Goal: Task Accomplishment & Management: Manage account settings

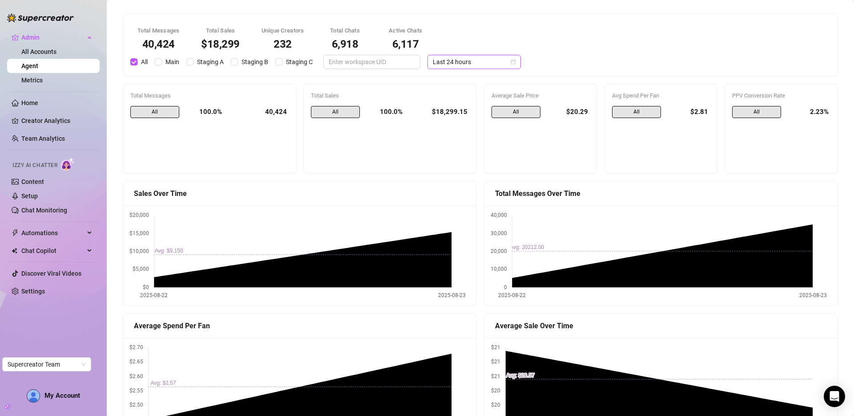
click at [472, 66] on span "Last 24 hours" at bounding box center [474, 61] width 83 height 13
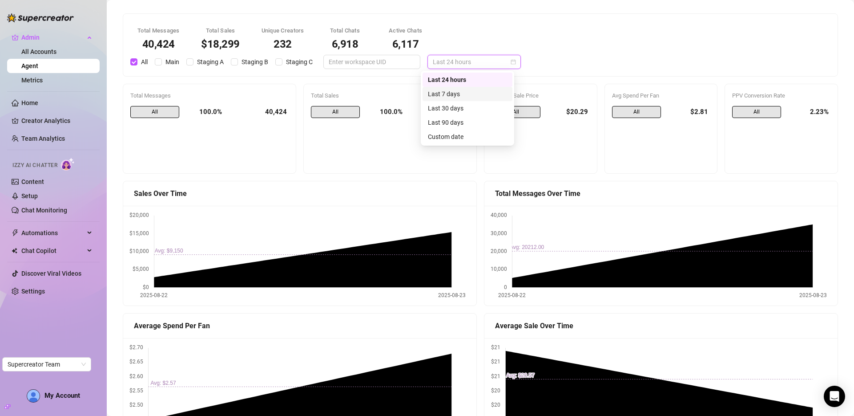
drag, startPoint x: 469, startPoint y: 96, endPoint x: 552, endPoint y: 46, distance: 97.0
click at [469, 96] on div "Last 7 days" at bounding box center [467, 94] width 79 height 10
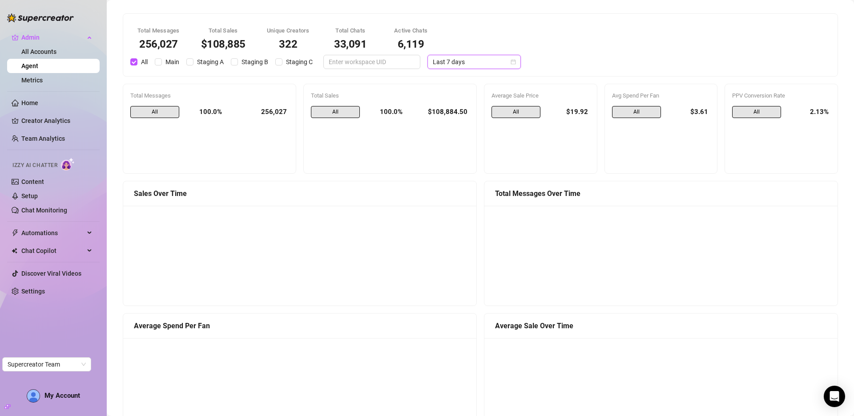
click at [470, 59] on span "Last 7 days" at bounding box center [474, 61] width 83 height 13
click at [468, 75] on div "Last 24 hours" at bounding box center [467, 80] width 79 height 10
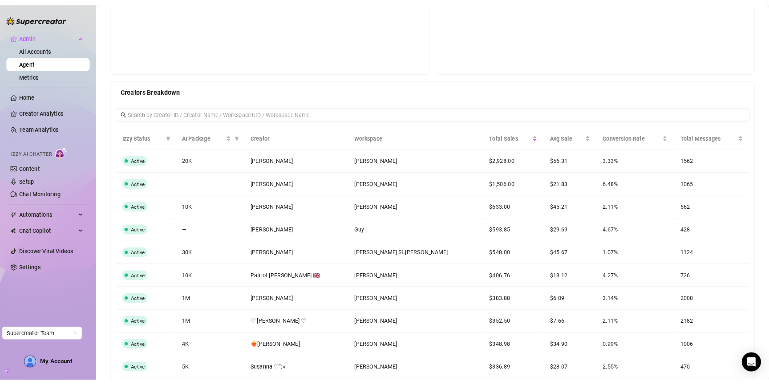
scroll to position [691, 0]
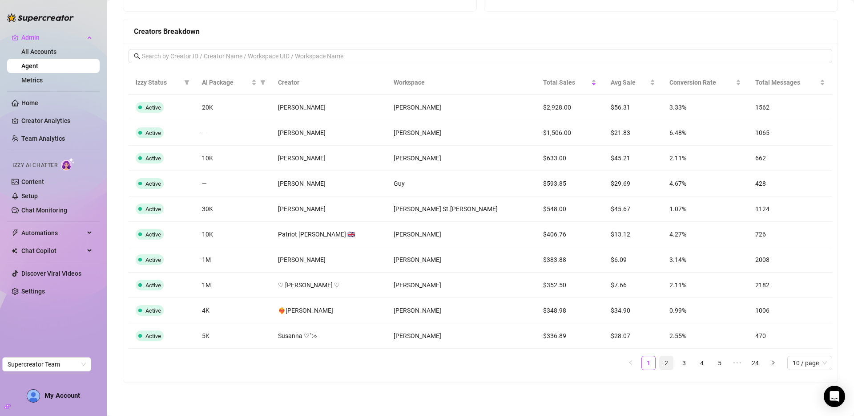
click at [660, 362] on link "2" at bounding box center [666, 362] width 13 height 13
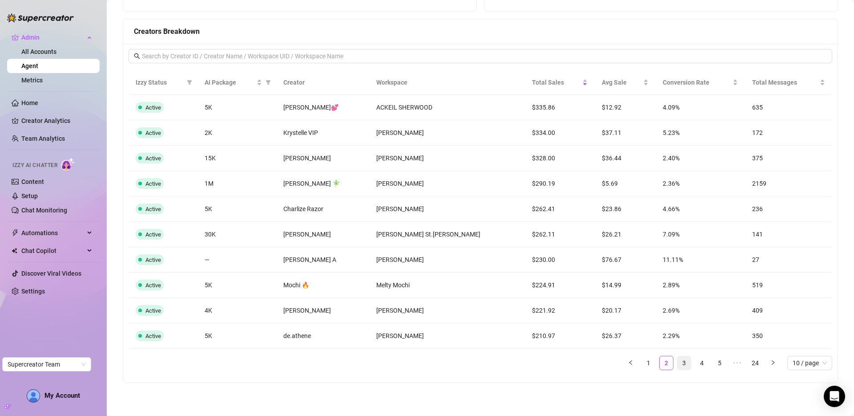
click at [678, 360] on link "3" at bounding box center [684, 362] width 13 height 13
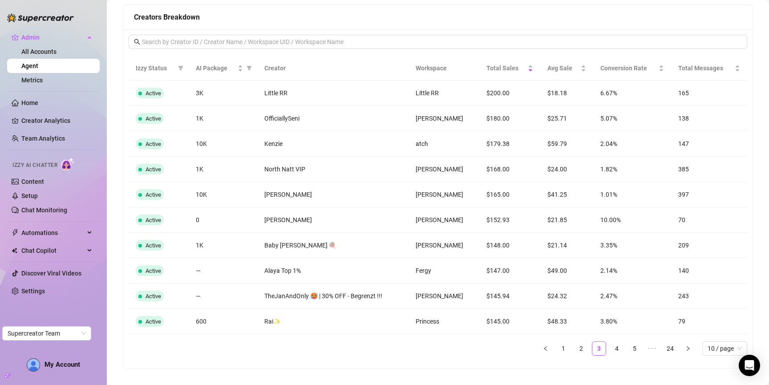
scroll to position [705, 0]
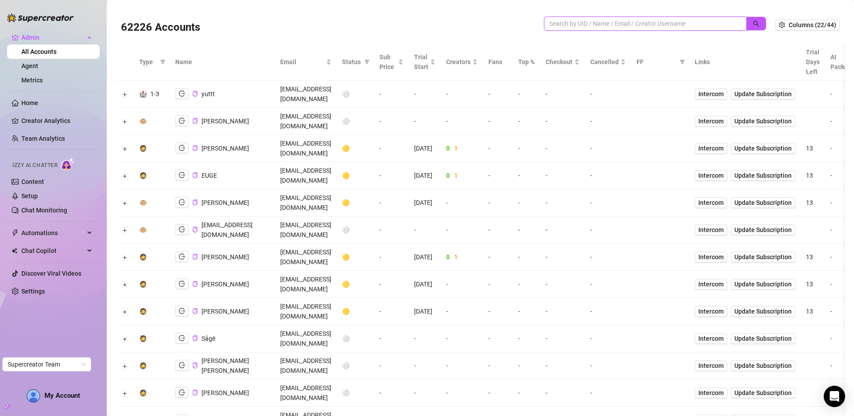
click at [648, 24] on input "search" at bounding box center [642, 24] width 185 height 10
type input "doris"
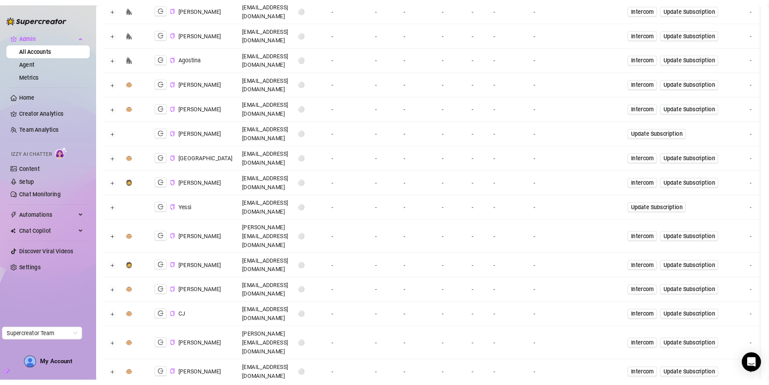
scroll to position [191, 0]
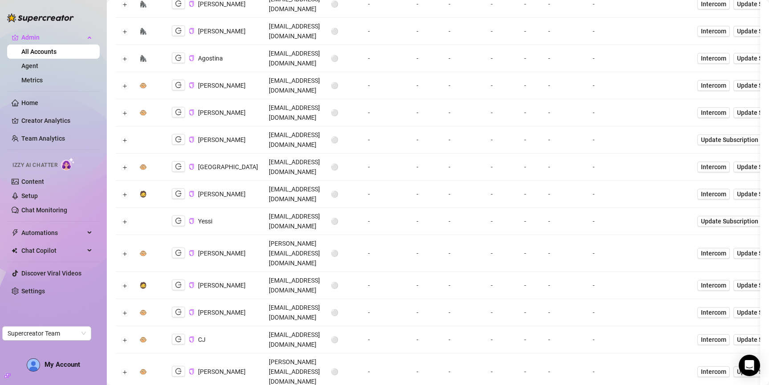
scroll to position [0, 0]
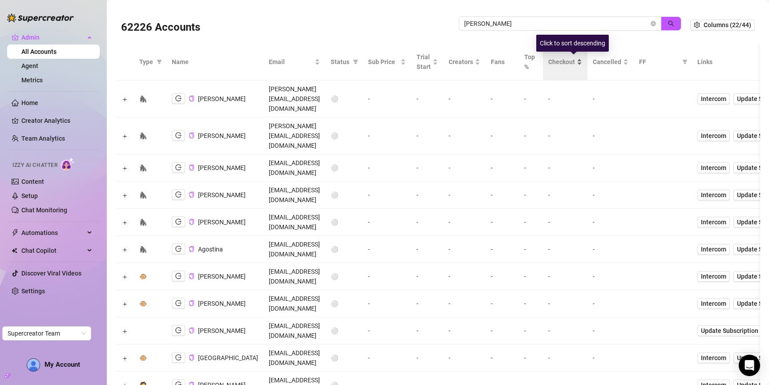
click at [575, 57] on span "Checkout" at bounding box center [561, 62] width 27 height 10
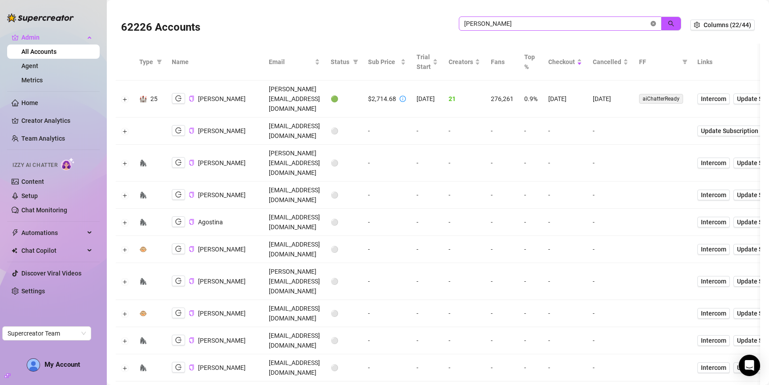
click at [651, 21] on icon "close-circle" at bounding box center [653, 23] width 5 height 5
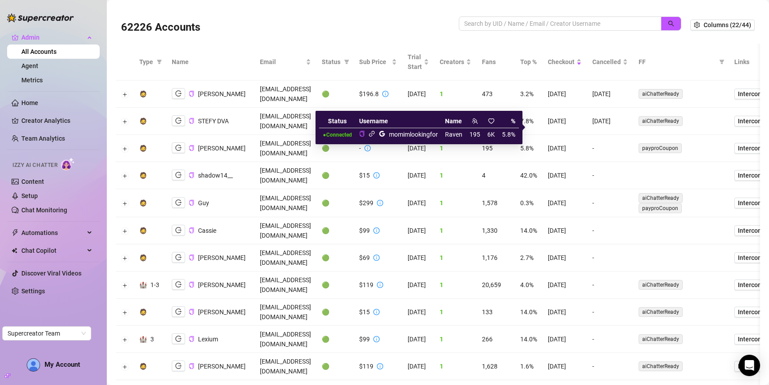
click at [375, 134] on icon "link" at bounding box center [371, 133] width 7 height 7
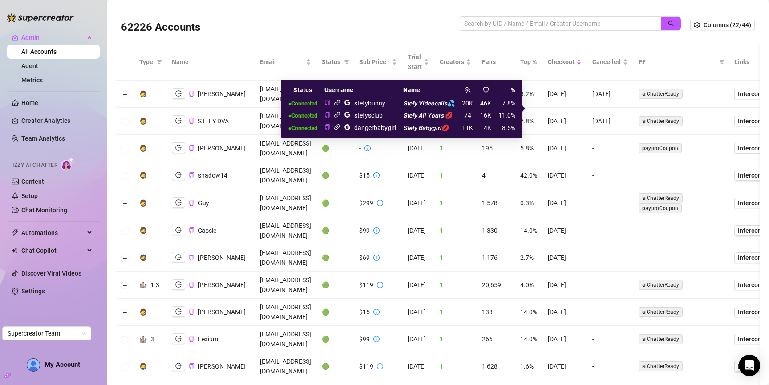
click at [340, 102] on icon "link" at bounding box center [337, 102] width 7 height 7
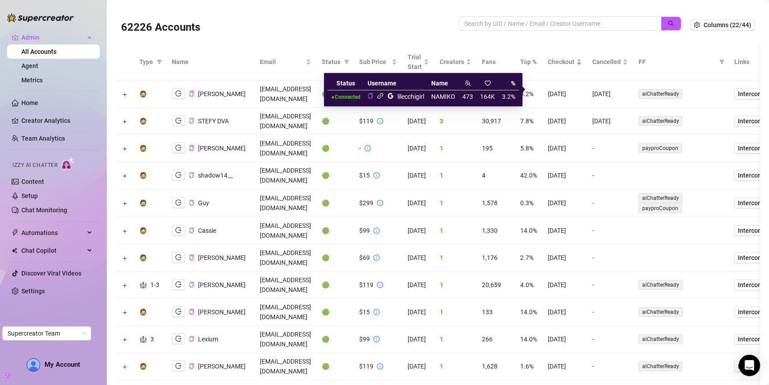
click at [379, 98] on icon "link" at bounding box center [380, 96] width 7 height 7
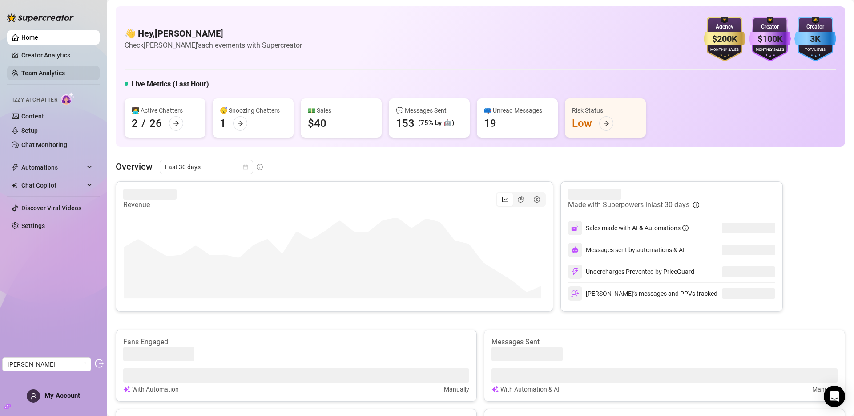
click at [51, 74] on link "Team Analytics" at bounding box center [43, 72] width 44 height 7
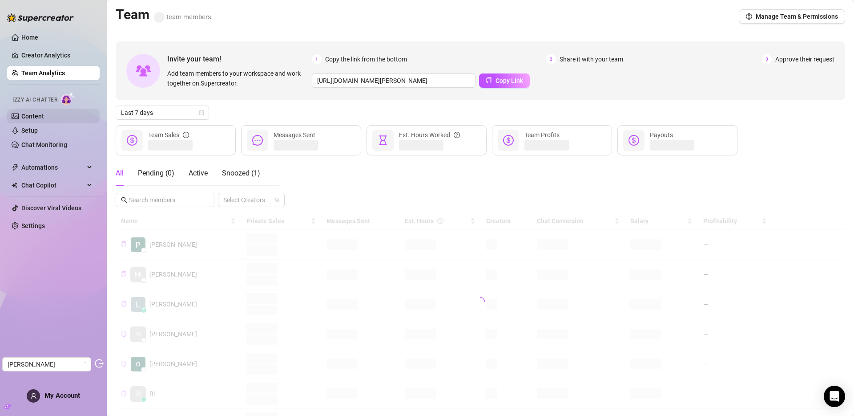
click at [44, 120] on link "Content" at bounding box center [32, 116] width 23 height 7
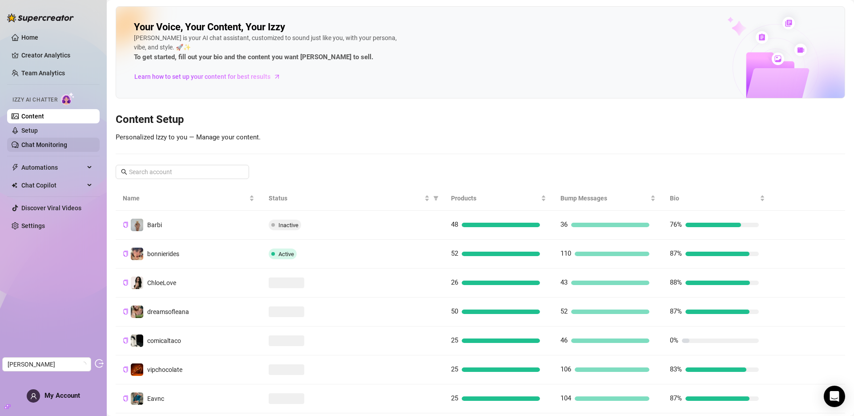
click at [55, 141] on link "Chat Monitoring" at bounding box center [44, 144] width 46 height 7
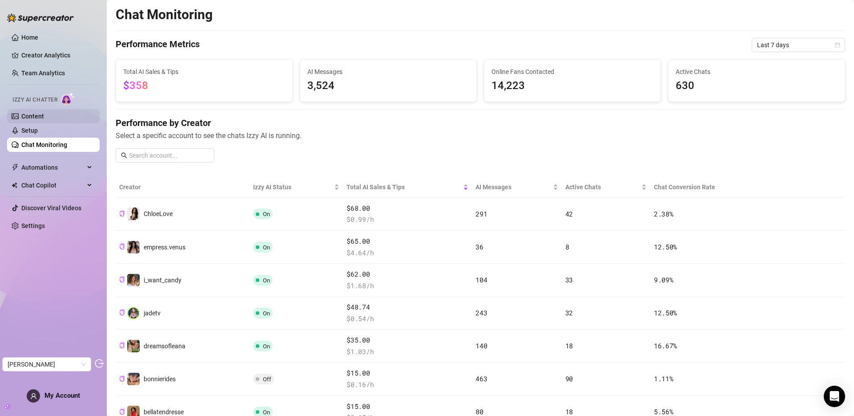
click at [39, 118] on link "Content" at bounding box center [32, 116] width 23 height 7
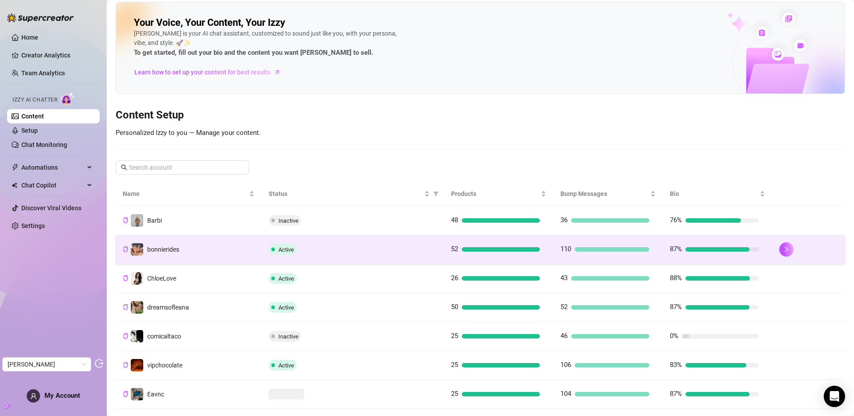
scroll to position [5, 0]
click at [214, 249] on td "bonnierides" at bounding box center [189, 248] width 146 height 29
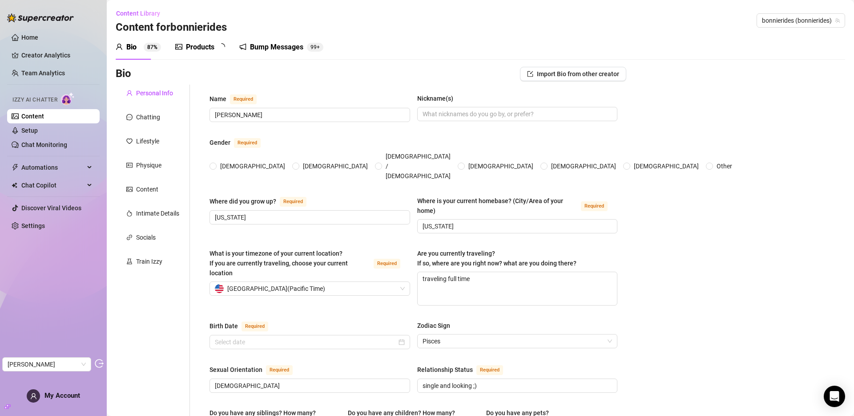
radio input "true"
type input "March 8th, 2002"
click at [197, 48] on div "Products" at bounding box center [200, 47] width 28 height 11
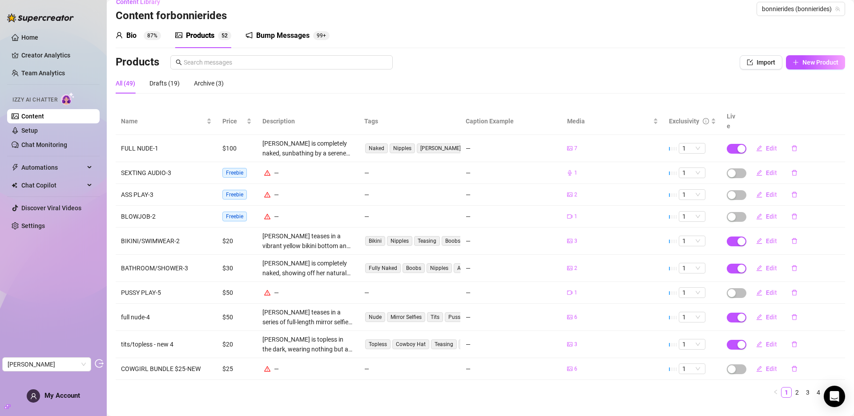
scroll to position [17, 0]
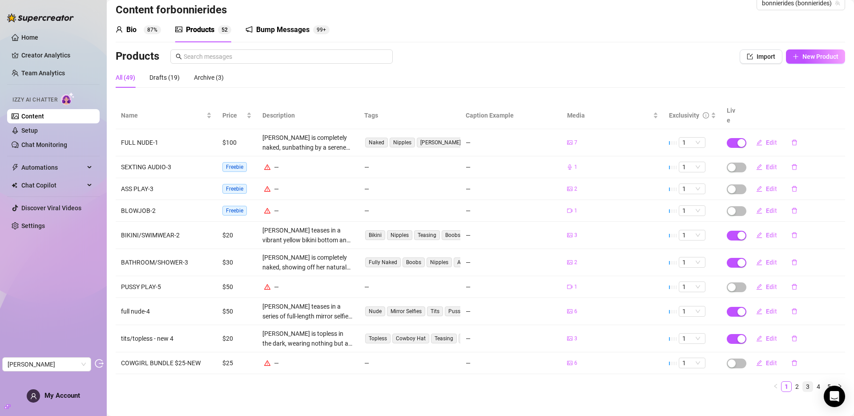
click at [803, 381] on li "3" at bounding box center [808, 386] width 11 height 11
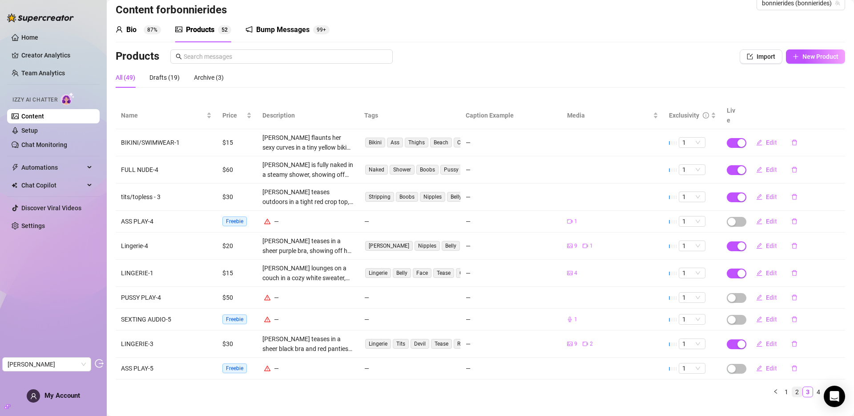
click at [792, 387] on link "2" at bounding box center [797, 392] width 10 height 10
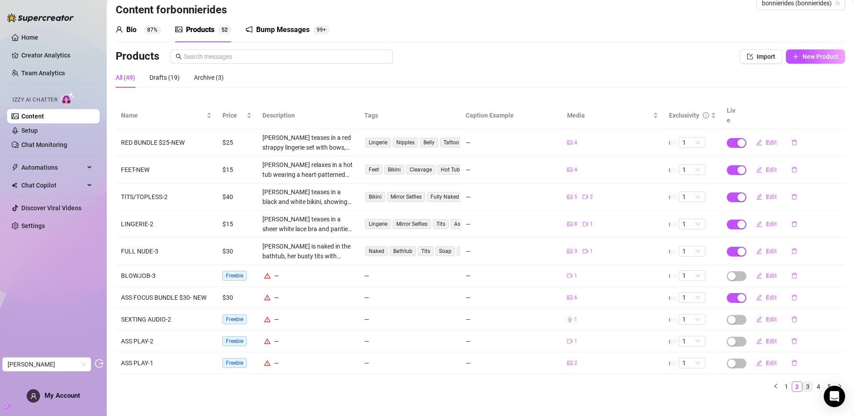
click at [803, 381] on link "3" at bounding box center [808, 386] width 10 height 10
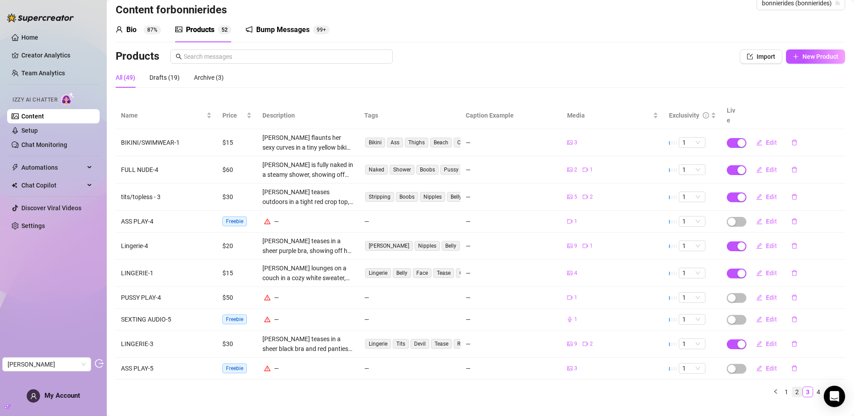
click at [792, 387] on link "2" at bounding box center [797, 392] width 10 height 10
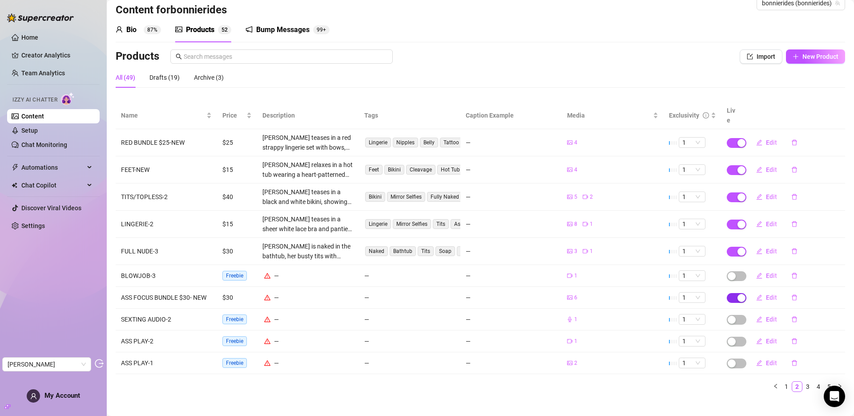
click at [738, 294] on div "button" at bounding box center [742, 298] width 8 height 8
click at [798, 268] on span "OK" at bounding box center [800, 266] width 8 height 7
click at [803, 381] on li "3" at bounding box center [808, 386] width 11 height 11
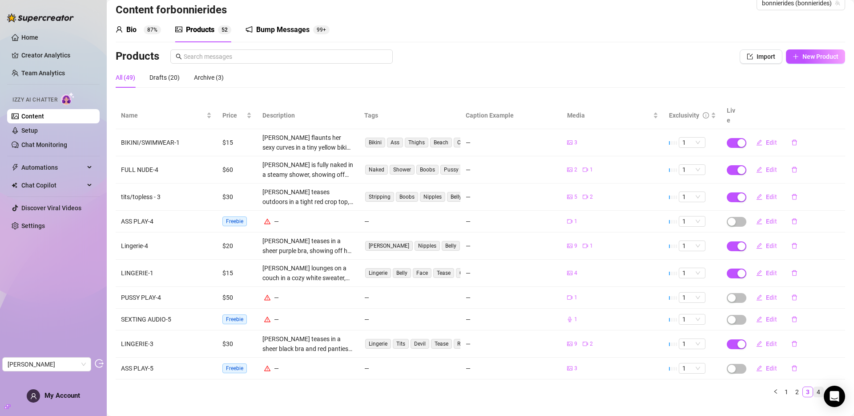
click at [814, 387] on link "4" at bounding box center [819, 392] width 10 height 10
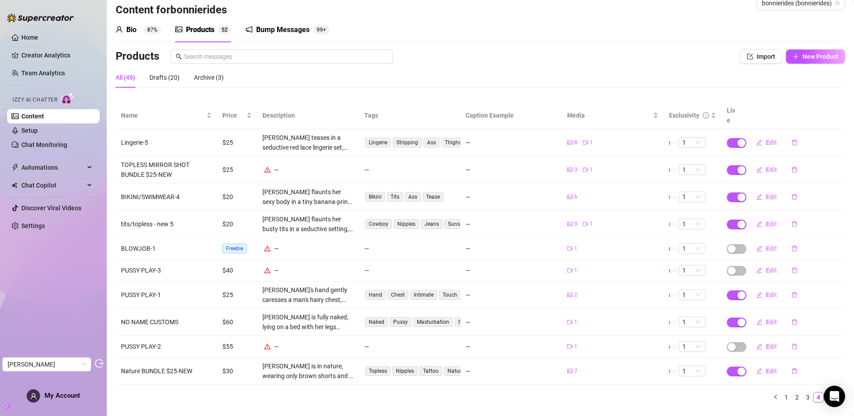
click at [732, 165] on td at bounding box center [733, 169] width 22 height 27
click at [731, 165] on button "button" at bounding box center [737, 170] width 20 height 10
click at [798, 136] on span "OK" at bounding box center [800, 139] width 8 height 7
click at [825, 392] on link "5" at bounding box center [830, 397] width 10 height 10
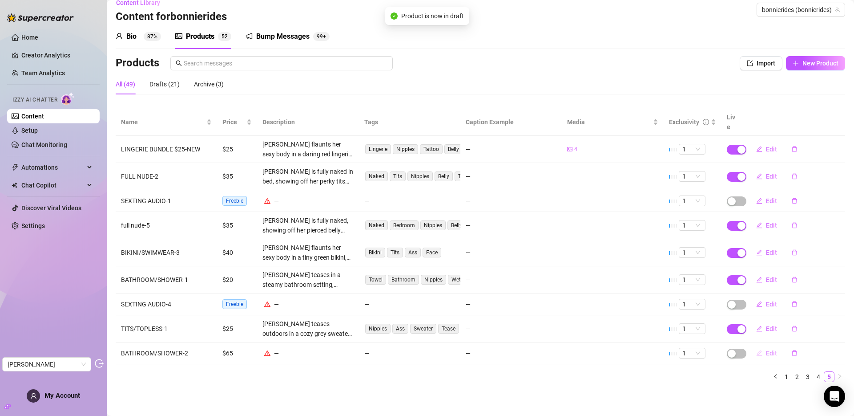
scroll to position [1, 0]
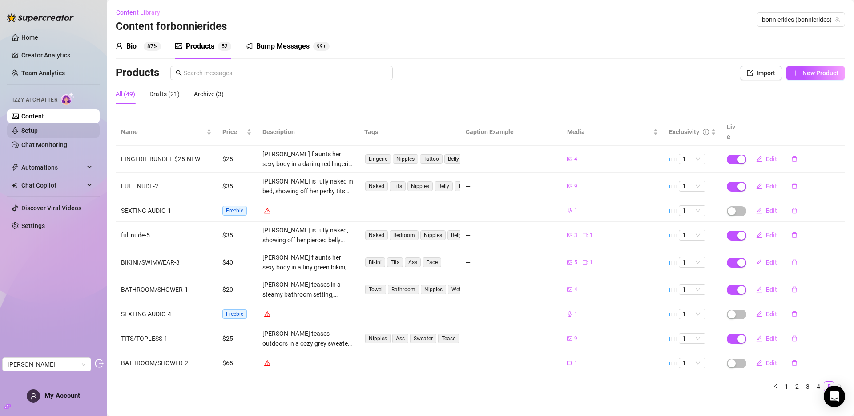
click at [38, 127] on link "Setup" at bounding box center [29, 130] width 16 height 7
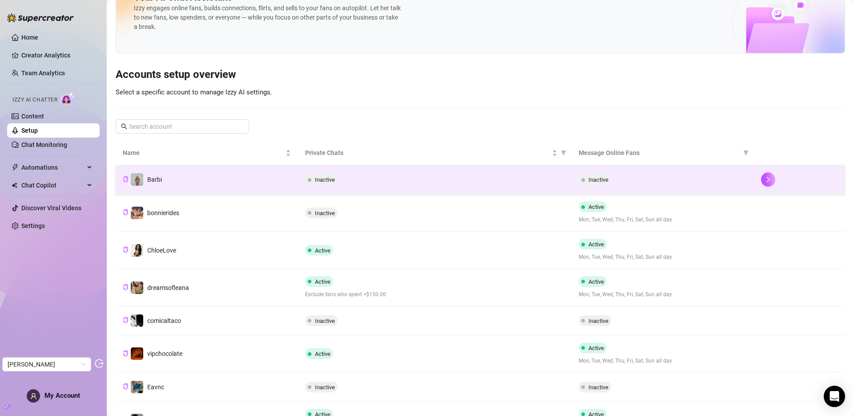
scroll to position [113, 0]
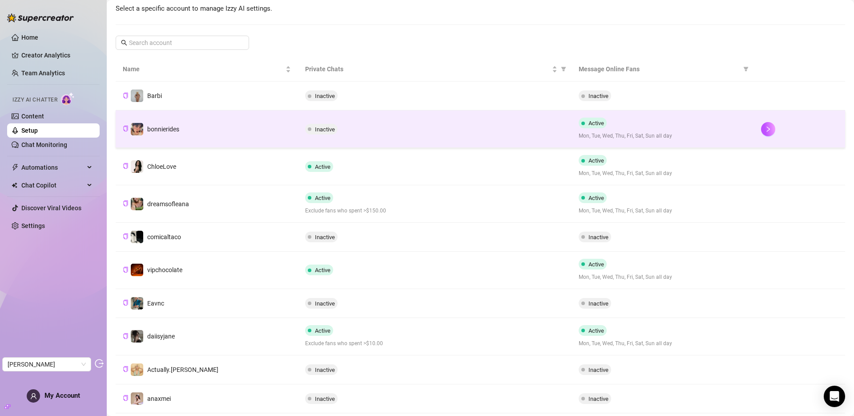
click at [198, 127] on td "bonnierides" at bounding box center [207, 128] width 182 height 37
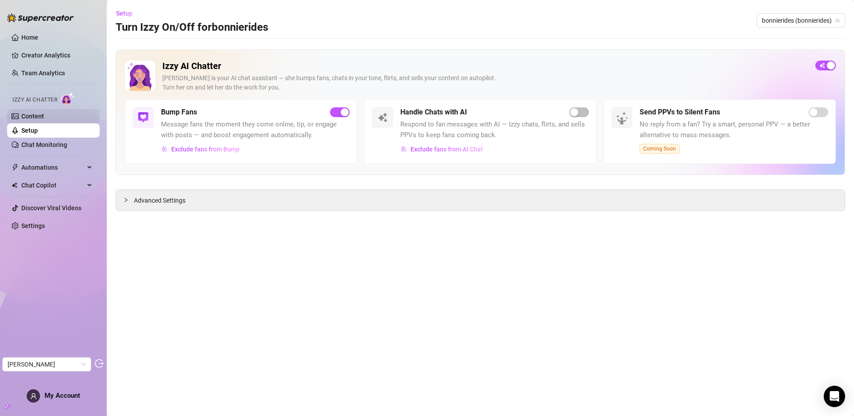
click at [44, 115] on link "Content" at bounding box center [32, 116] width 23 height 7
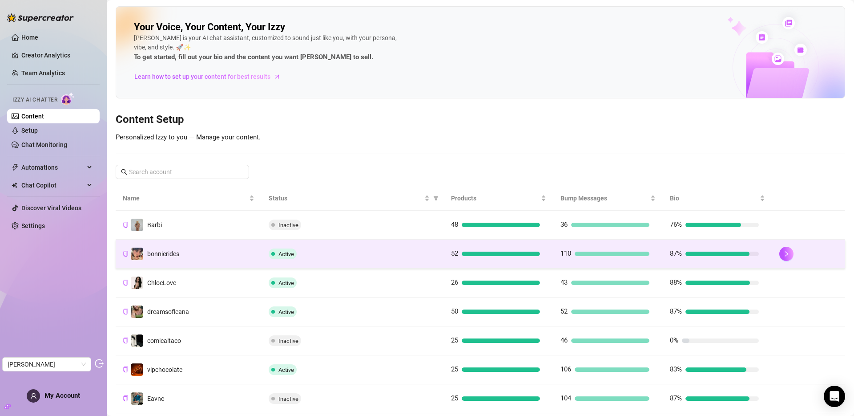
click at [226, 253] on td "bonnierides" at bounding box center [189, 253] width 146 height 29
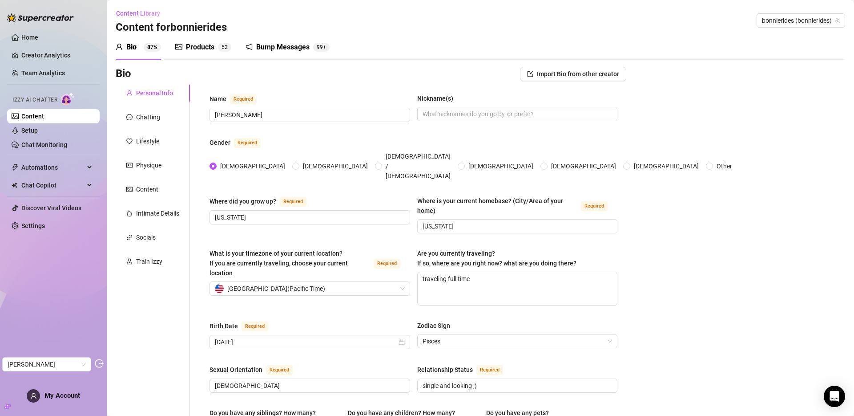
click at [210, 51] on div "Products" at bounding box center [200, 47] width 28 height 11
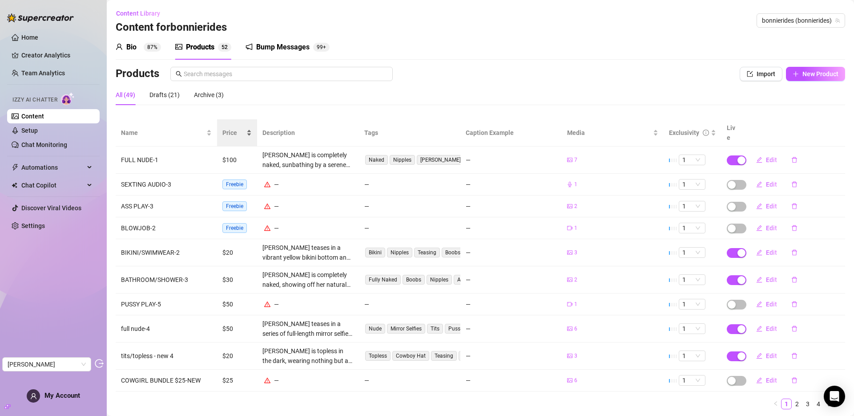
click at [227, 130] on span "Price" at bounding box center [233, 133] width 22 height 10
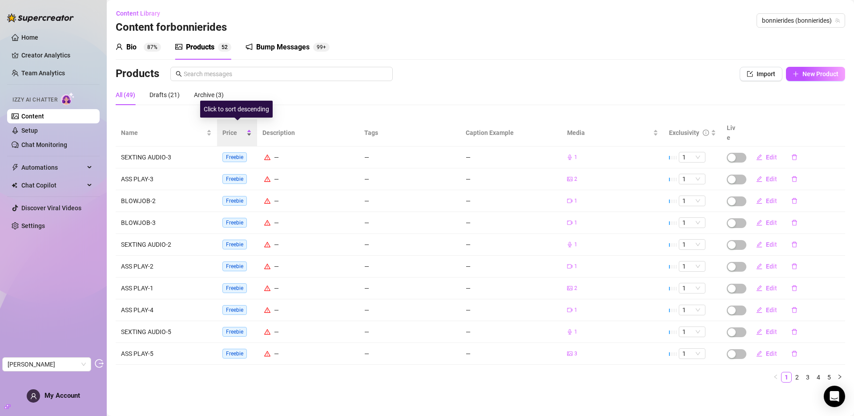
click at [228, 130] on span "Price" at bounding box center [233, 133] width 22 height 10
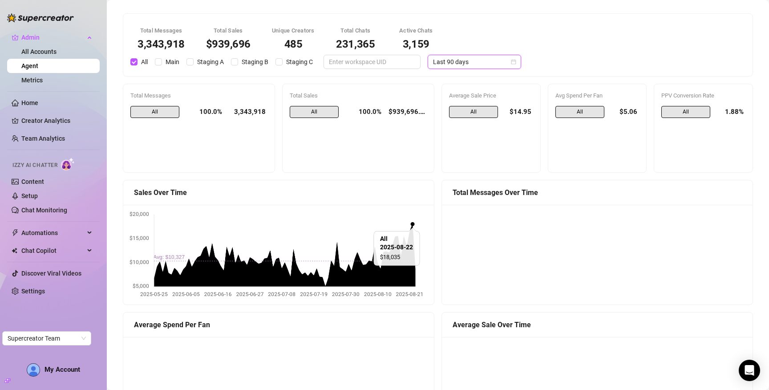
click at [459, 59] on span "Last 90 days" at bounding box center [474, 61] width 83 height 13
click at [460, 66] on span "Last 90 days" at bounding box center [474, 61] width 83 height 13
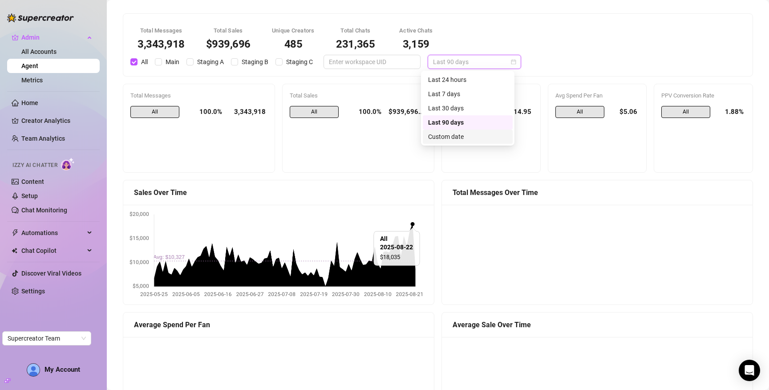
click at [456, 138] on div "Custom date" at bounding box center [467, 137] width 79 height 10
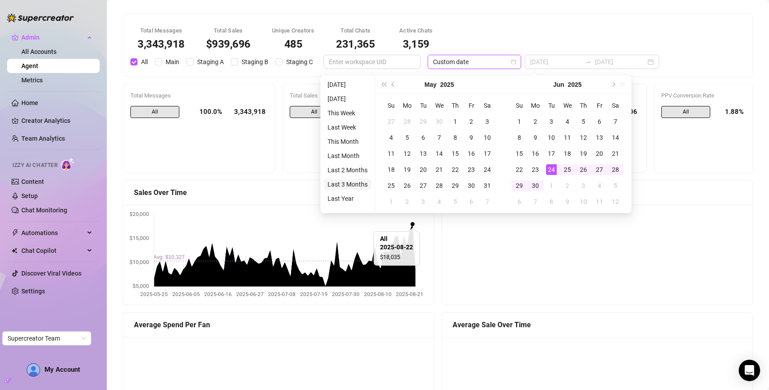
type input "2025-05-24"
type input "2025-08-24"
type input "2025-05-25"
type input "2025-08-23"
type input "2024-08-24"
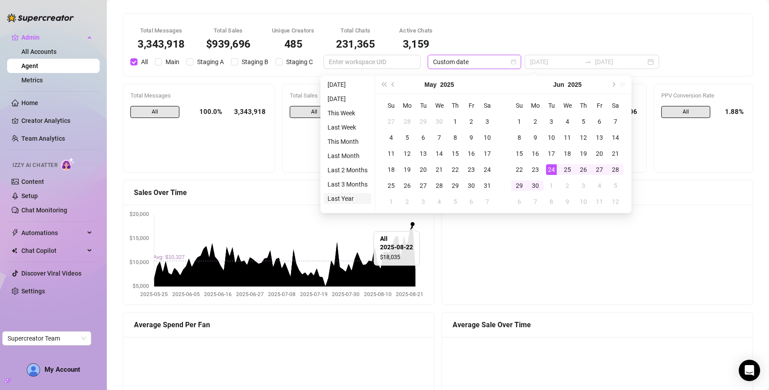
type input "2025-08-24"
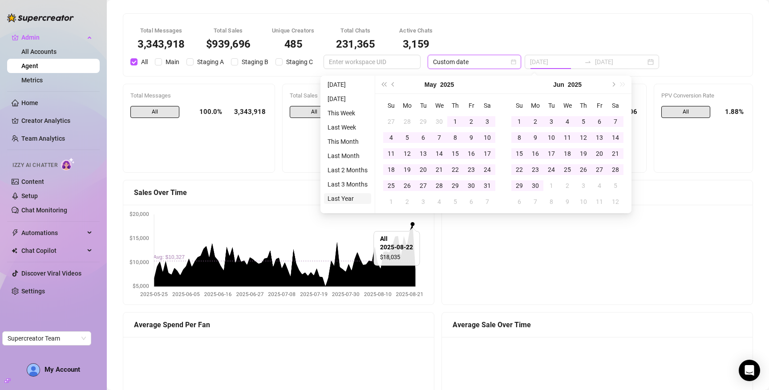
click at [349, 193] on li "Last Year" at bounding box center [347, 198] width 47 height 11
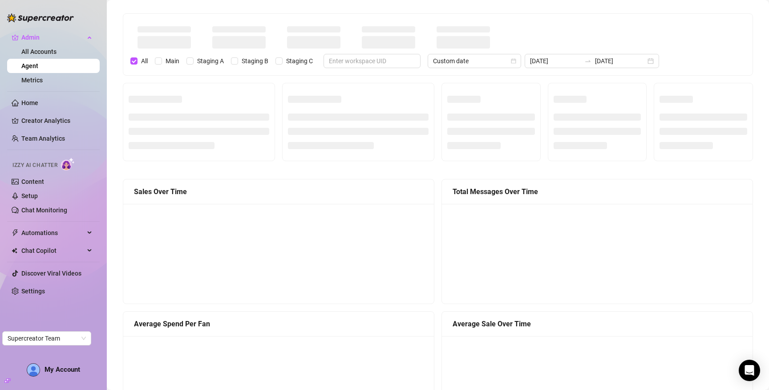
click at [30, 64] on link "Agent" at bounding box center [29, 65] width 17 height 7
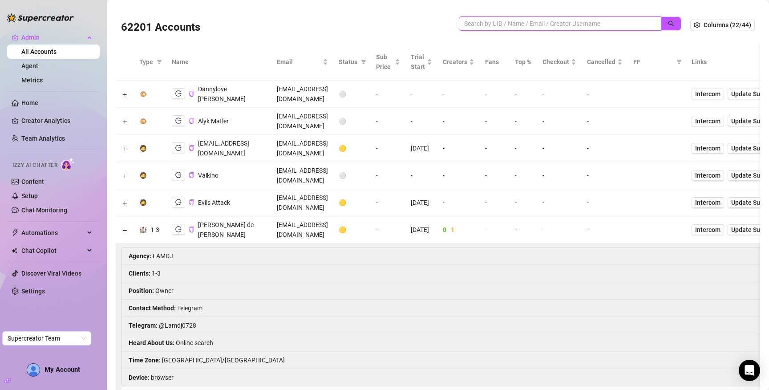
click at [557, 19] on input "search" at bounding box center [556, 24] width 185 height 10
type input "doris"
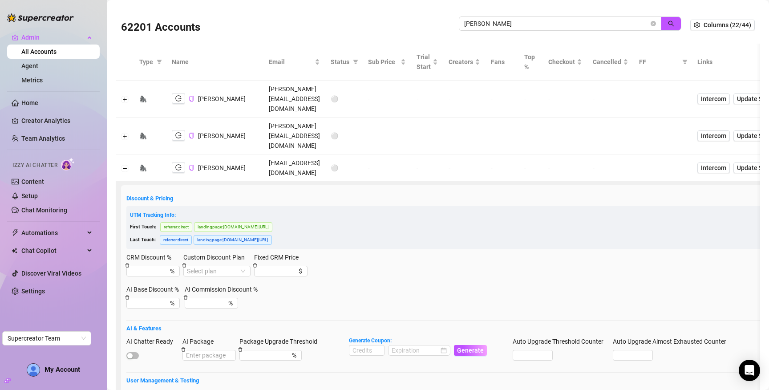
click at [126, 154] on td at bounding box center [125, 167] width 18 height 27
click at [125, 165] on button "Collapse row" at bounding box center [124, 168] width 7 height 7
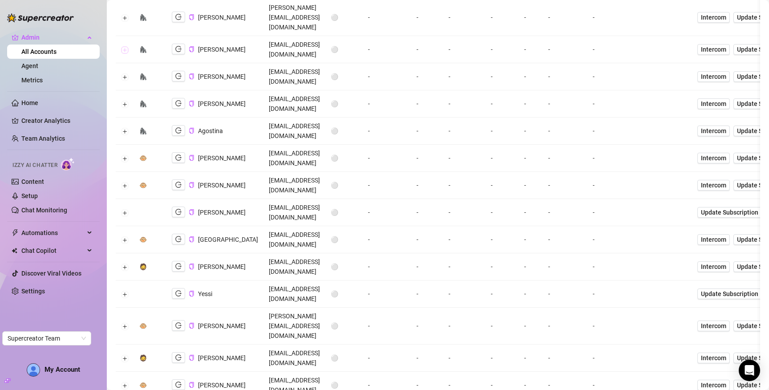
scroll to position [219, 0]
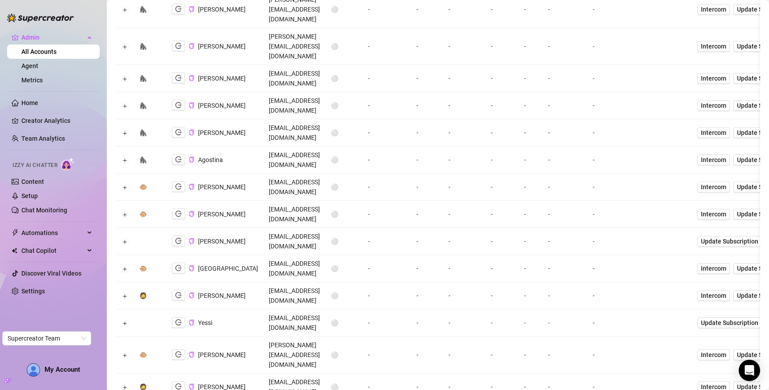
scroll to position [0, 0]
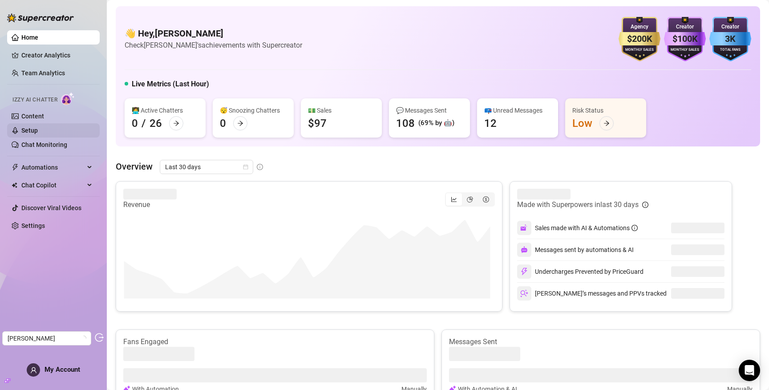
click at [35, 130] on link "Setup" at bounding box center [29, 130] width 16 height 7
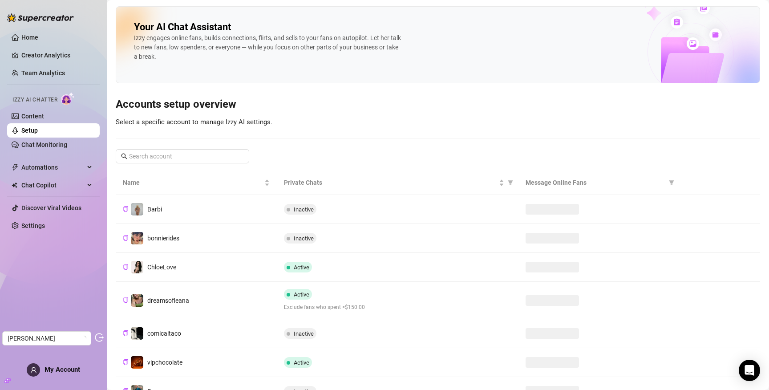
scroll to position [99, 0]
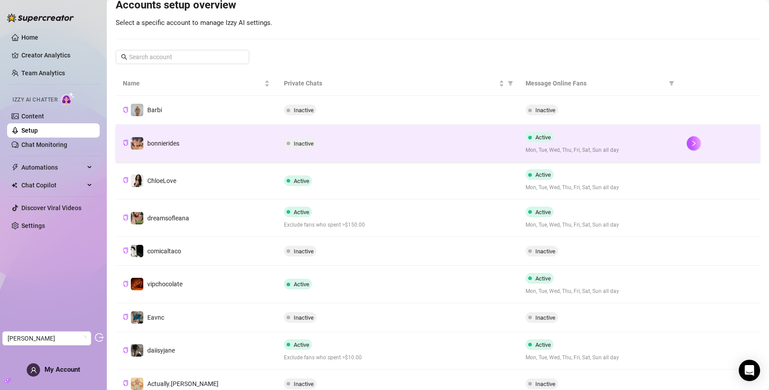
click at [216, 141] on td "bonnierides" at bounding box center [196, 143] width 161 height 37
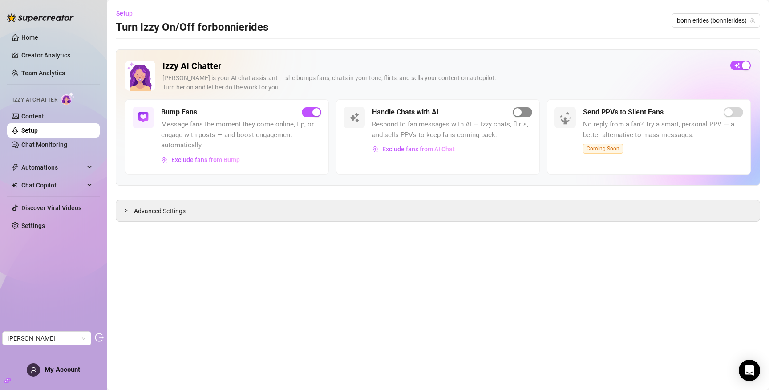
click at [520, 113] on div "button" at bounding box center [517, 112] width 8 height 8
click at [38, 130] on link "Setup" at bounding box center [29, 130] width 16 height 7
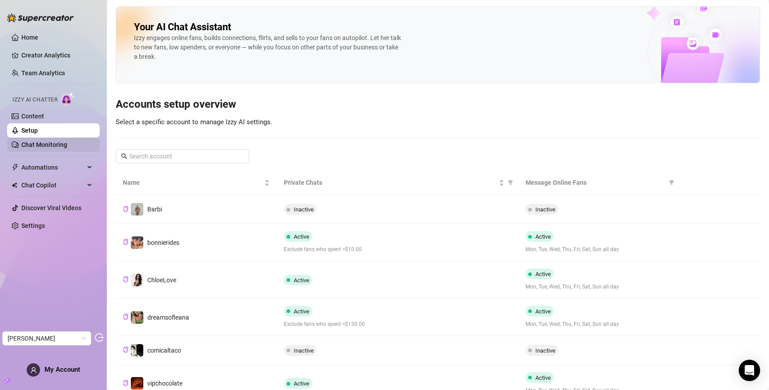
click at [42, 146] on link "Chat Monitoring" at bounding box center [44, 144] width 46 height 7
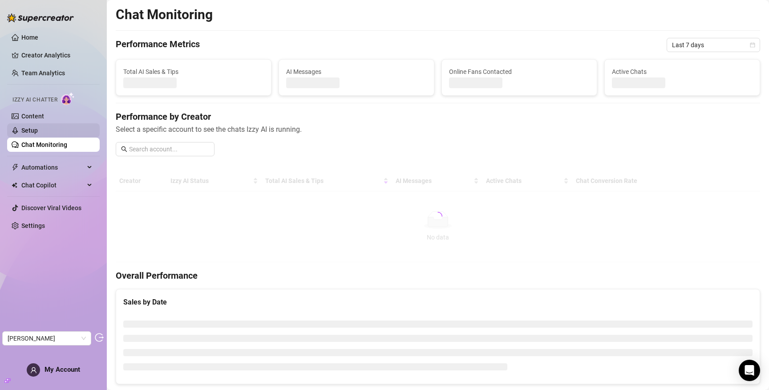
click at [38, 131] on link "Setup" at bounding box center [29, 130] width 16 height 7
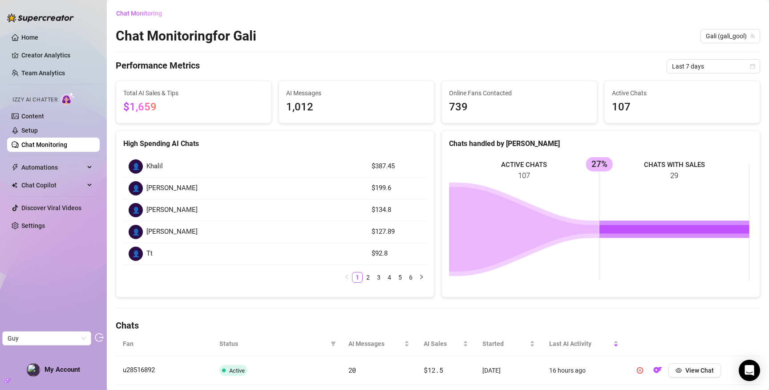
scroll to position [200, 0]
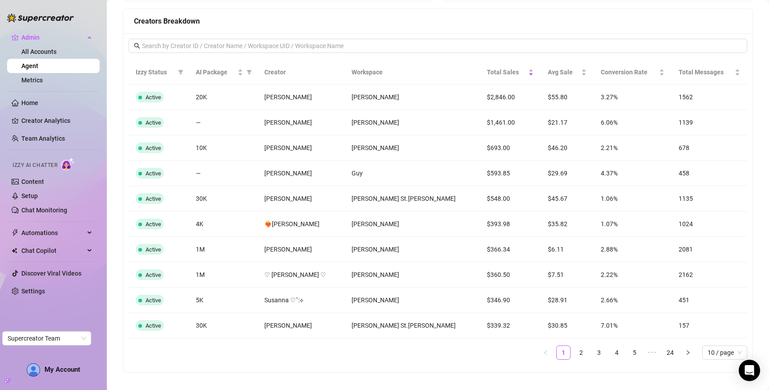
scroll to position [716, 0]
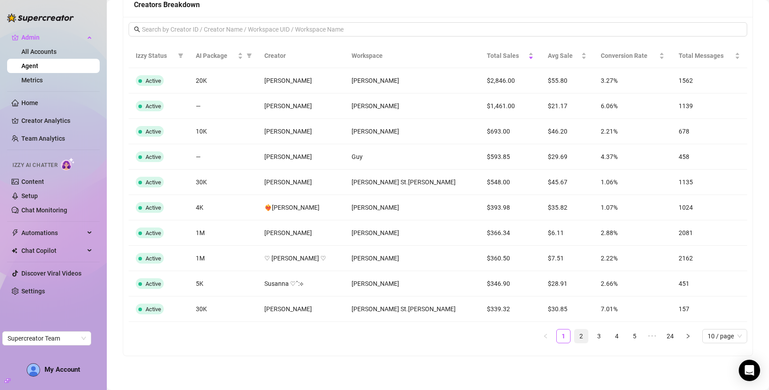
click at [574, 335] on link "2" at bounding box center [580, 335] width 13 height 13
